Goal: Information Seeking & Learning: Learn about a topic

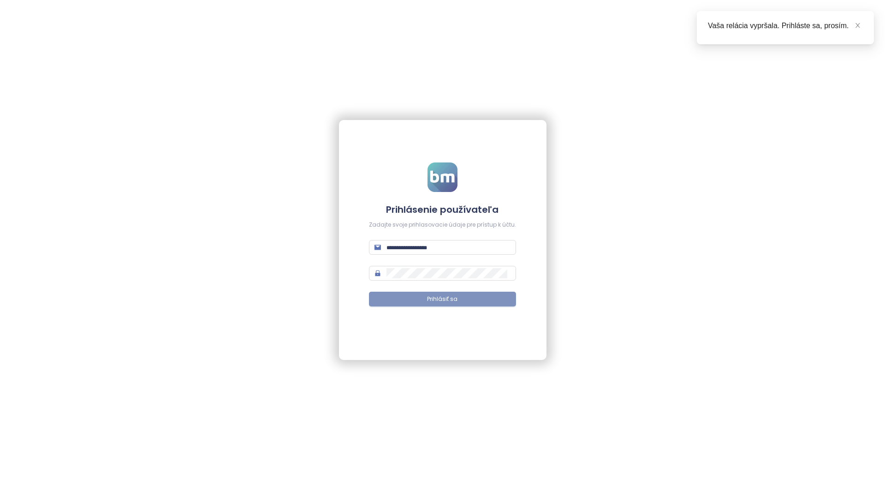
type input "**********"
click at [427, 297] on span "Prihlásiť sa" at bounding box center [442, 299] width 30 height 9
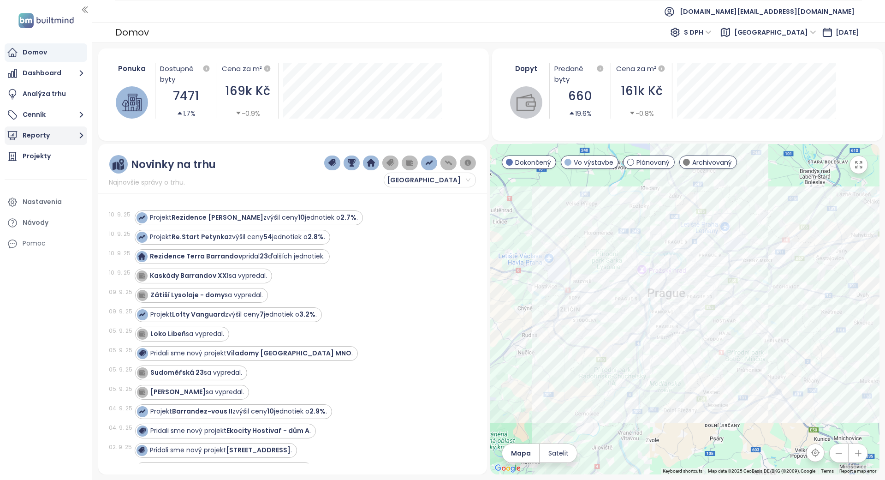
drag, startPoint x: 49, startPoint y: 160, endPoint x: 80, endPoint y: 141, distance: 36.6
click at [49, 160] on div "Projekty" at bounding box center [37, 156] width 28 height 12
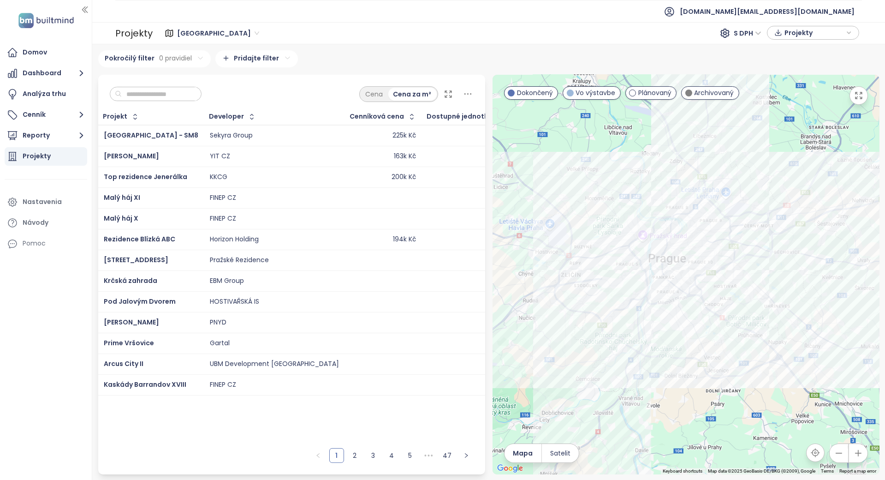
click at [149, 99] on input "text" at bounding box center [159, 94] width 75 height 14
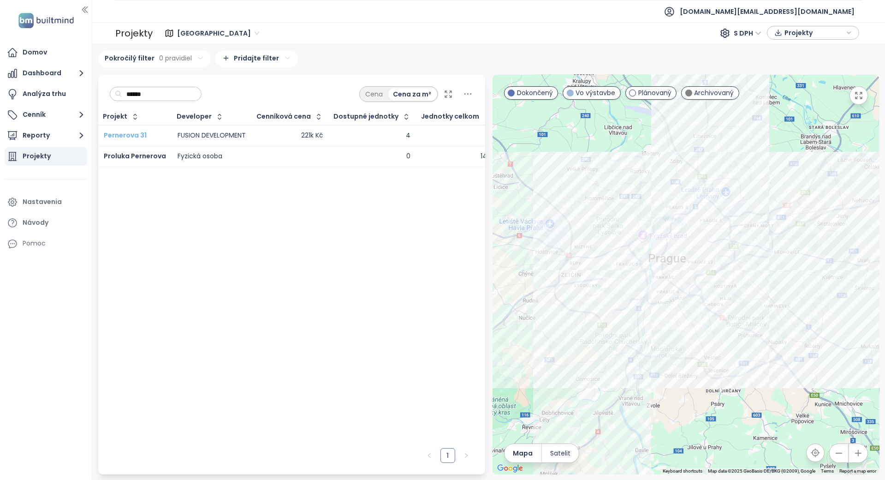
click at [138, 136] on span "Pernerova 31" at bounding box center [125, 134] width 43 height 9
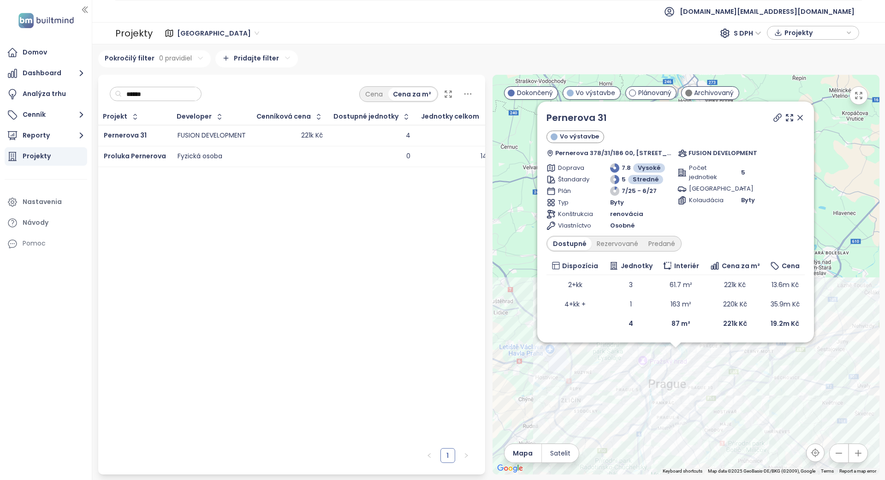
click at [196, 98] on input "******" at bounding box center [159, 94] width 75 height 14
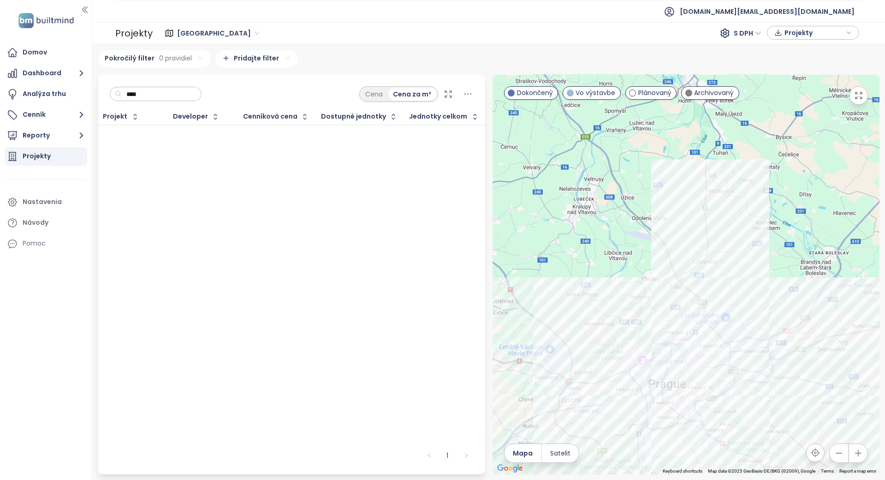
type input "*****"
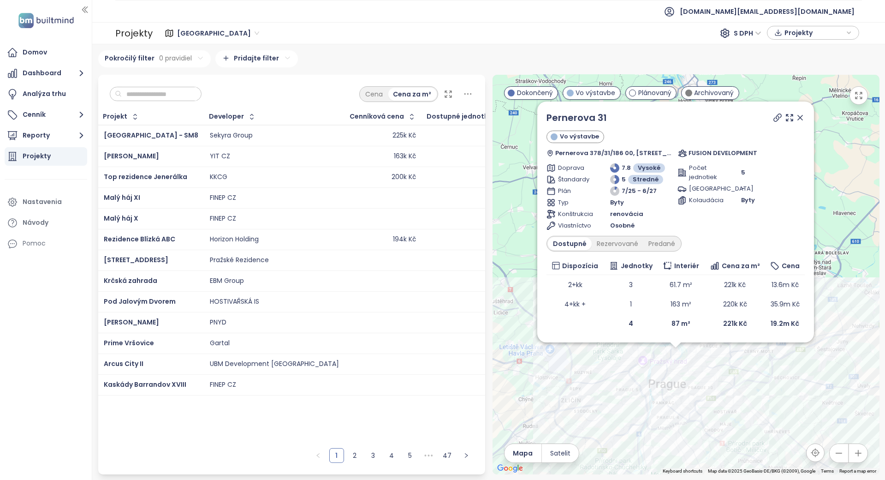
click at [196, 98] on input "text" at bounding box center [159, 94] width 75 height 14
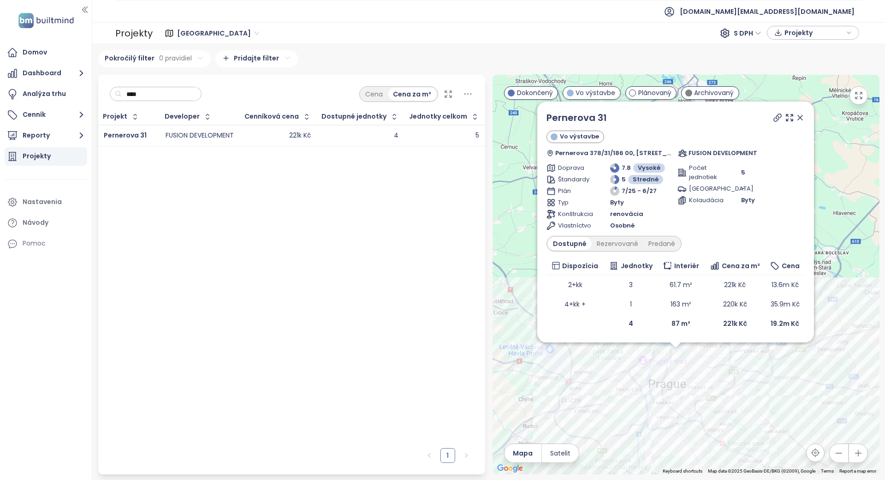
type input "****"
click at [239, 222] on div "Projekt Developer Cenníková cena Dostupné jednotky Jednotky celkom Pernerova 31…" at bounding box center [291, 276] width 387 height 334
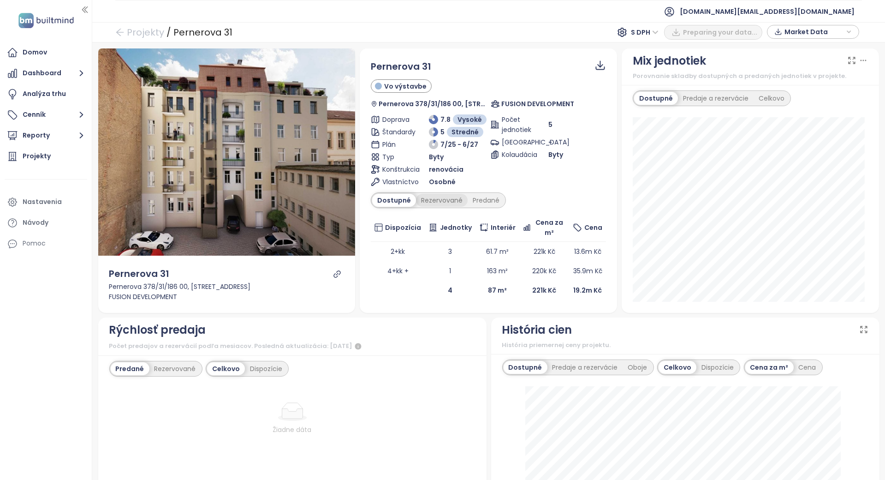
click at [435, 196] on div "Rezervované" at bounding box center [442, 200] width 52 height 13
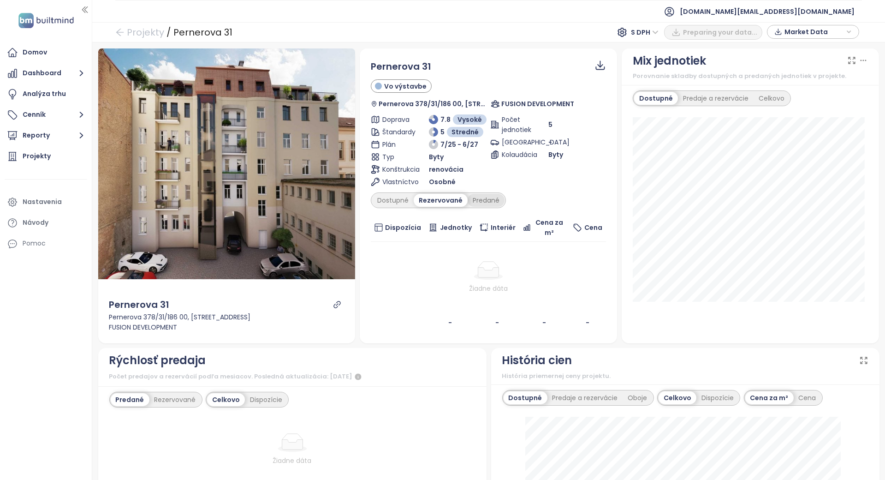
drag, startPoint x: 435, startPoint y: 196, endPoint x: 483, endPoint y: 201, distance: 47.8
click at [493, 165] on div "Počet jednotiek 5 [GEOGRAPHIC_DATA] - [GEOGRAPHIC_DATA] Byty" at bounding box center [548, 150] width 116 height 72
click at [483, 201] on div "Predané" at bounding box center [486, 200] width 37 height 13
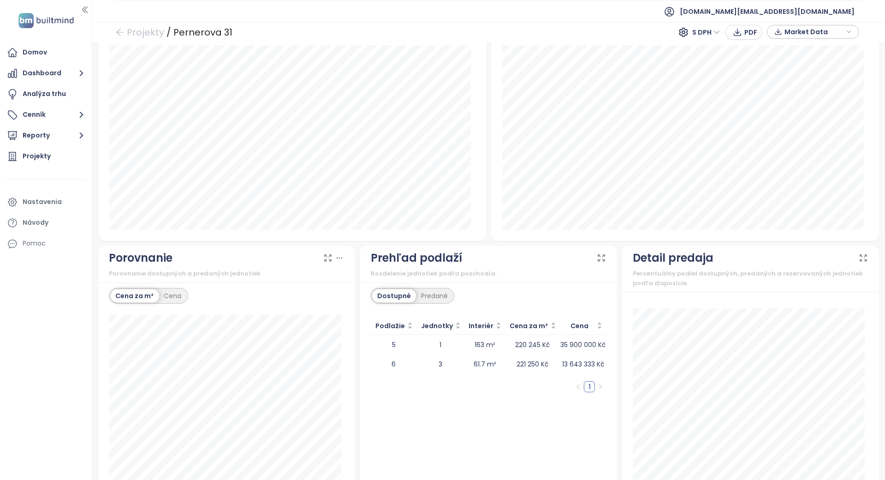
scroll to position [646, 0]
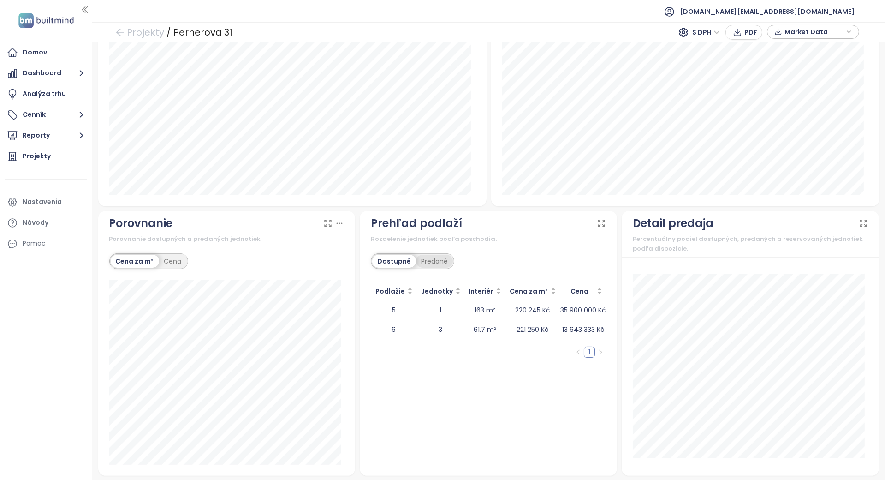
click at [423, 258] on div "Predané" at bounding box center [434, 261] width 37 height 13
click at [392, 255] on div "Dostupné" at bounding box center [392, 261] width 41 height 13
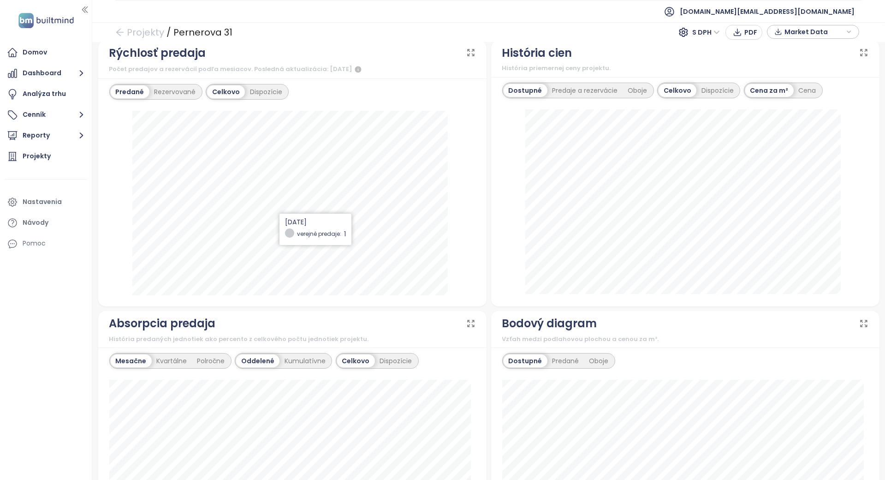
scroll to position [0, 0]
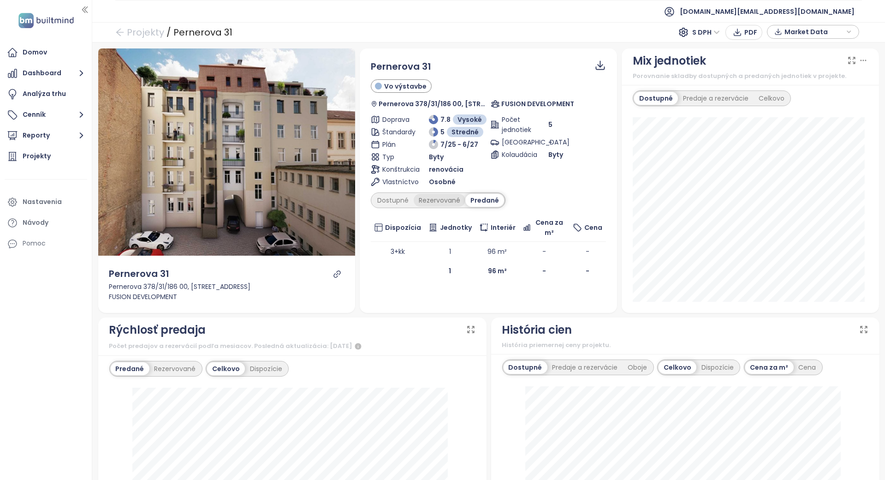
click at [442, 203] on div "Rezervované" at bounding box center [440, 200] width 52 height 13
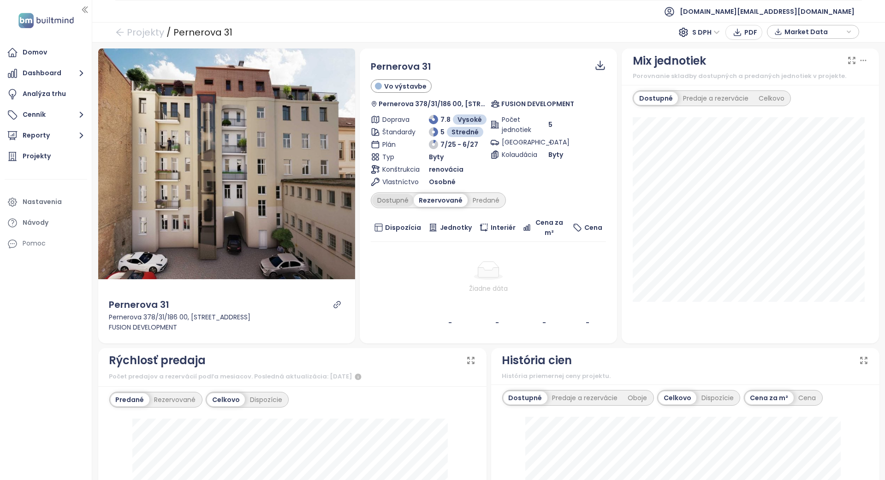
click at [401, 200] on div "Dostupné" at bounding box center [392, 200] width 41 height 13
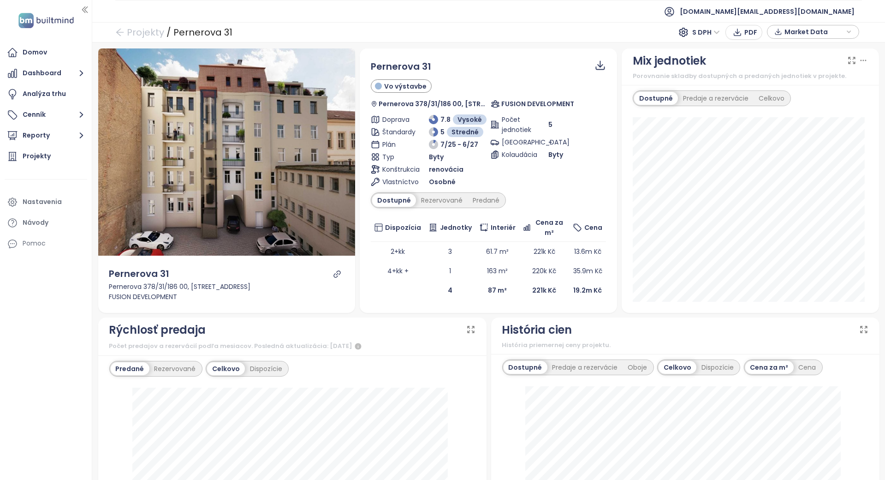
click at [401, 213] on th "Dispozícia" at bounding box center [398, 227] width 54 height 28
click at [305, 303] on div "Pernerova 31 Pernerova 378/31/186 00, [STREET_ADDRESS] FUSION DEVELOPMENT" at bounding box center [226, 283] width 257 height 57
